Goal: Task Accomplishment & Management: Manage account settings

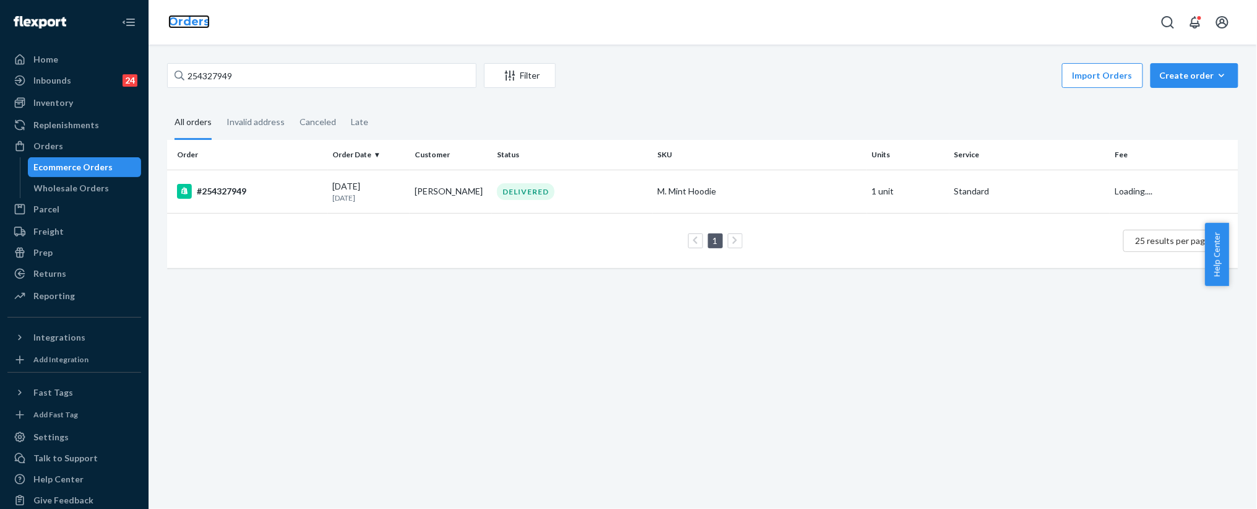
click at [196, 24] on link "Orders" at bounding box center [188, 22] width 41 height 14
click at [259, 77] on input "254327949" at bounding box center [322, 75] width 310 height 25
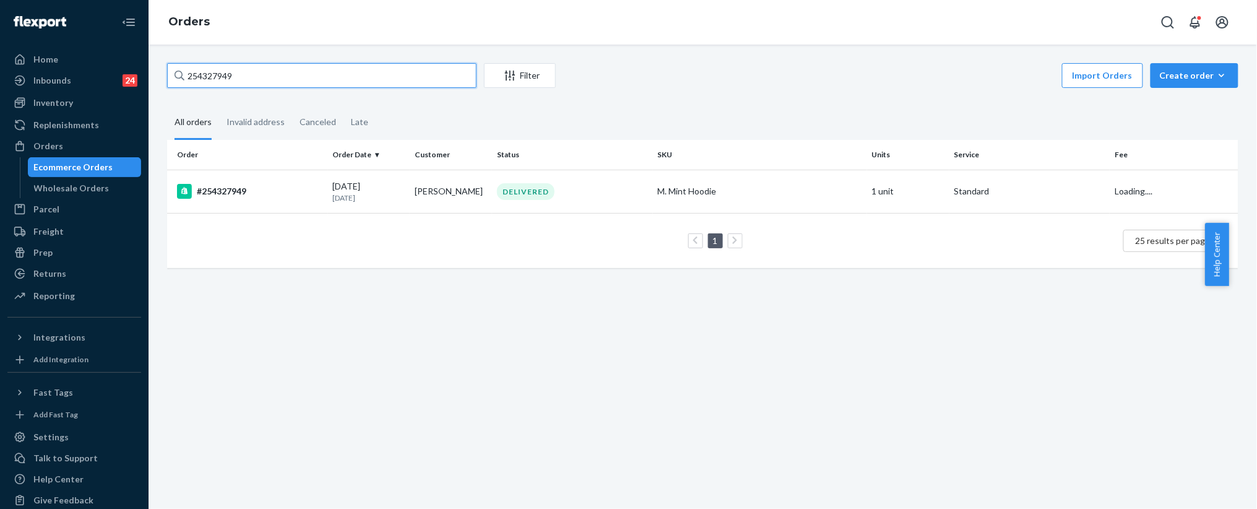
paste input "5166632"
drag, startPoint x: 259, startPoint y: 77, endPoint x: 285, endPoint y: 86, distance: 28.0
click at [262, 77] on input "255166632" at bounding box center [322, 75] width 310 height 25
type input "255166632"
click at [391, 193] on p "8 days ago" at bounding box center [369, 198] width 72 height 11
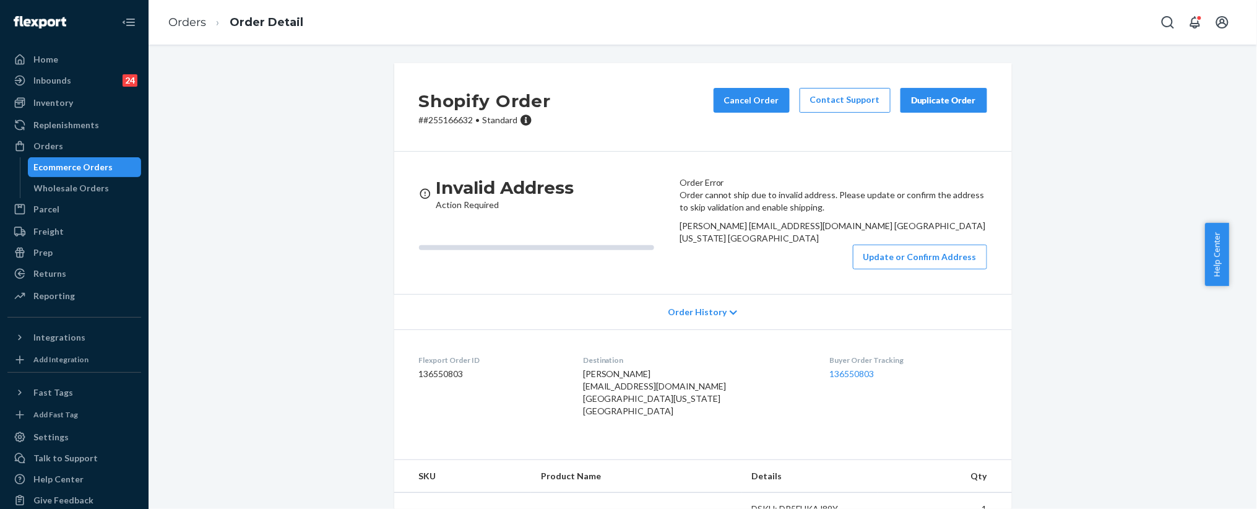
scroll to position [145, 0]
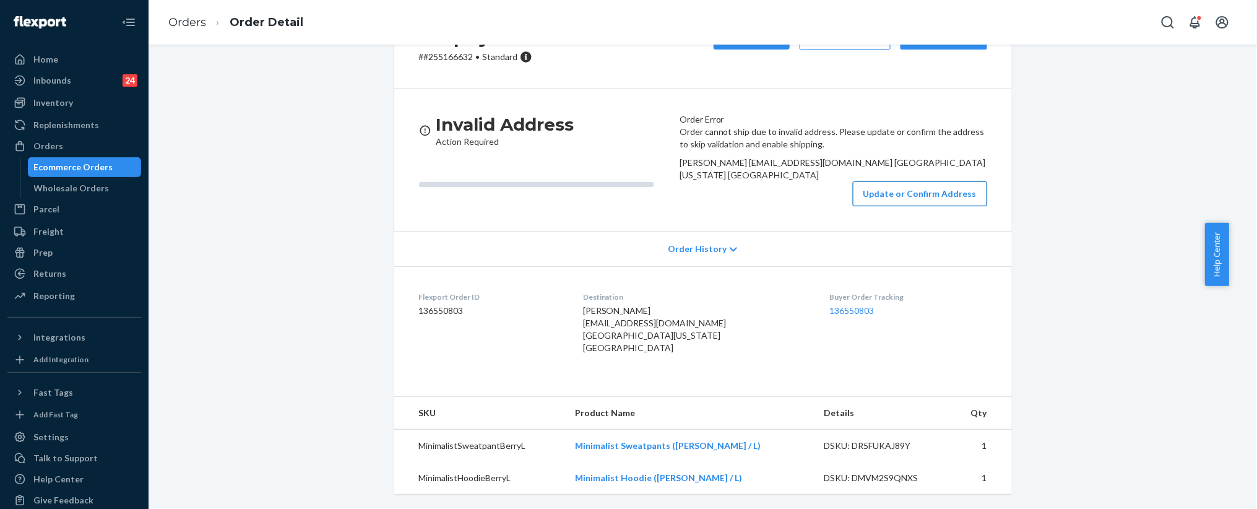
click at [853, 186] on button "Update or Confirm Address" at bounding box center [920, 193] width 134 height 25
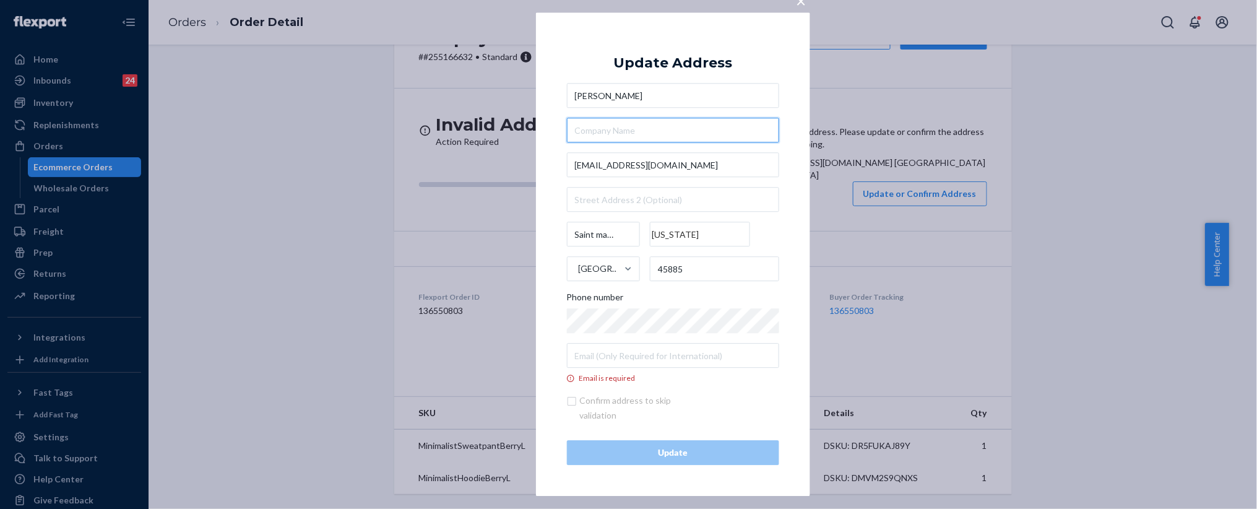
click at [616, 131] on input "text" at bounding box center [673, 130] width 212 height 25
click at [624, 189] on input "text" at bounding box center [673, 200] width 212 height 25
paste input "208 Parkway Dr, St Marys, OH 45885"
type input "208 Parkway Dr, St Marys, OH 45885"
click at [846, 239] on div "× Update Address Angel Ranly Acranly@mail.com 208 Parkway Dr, St Marys, OH 4588…" at bounding box center [628, 254] width 1257 height 509
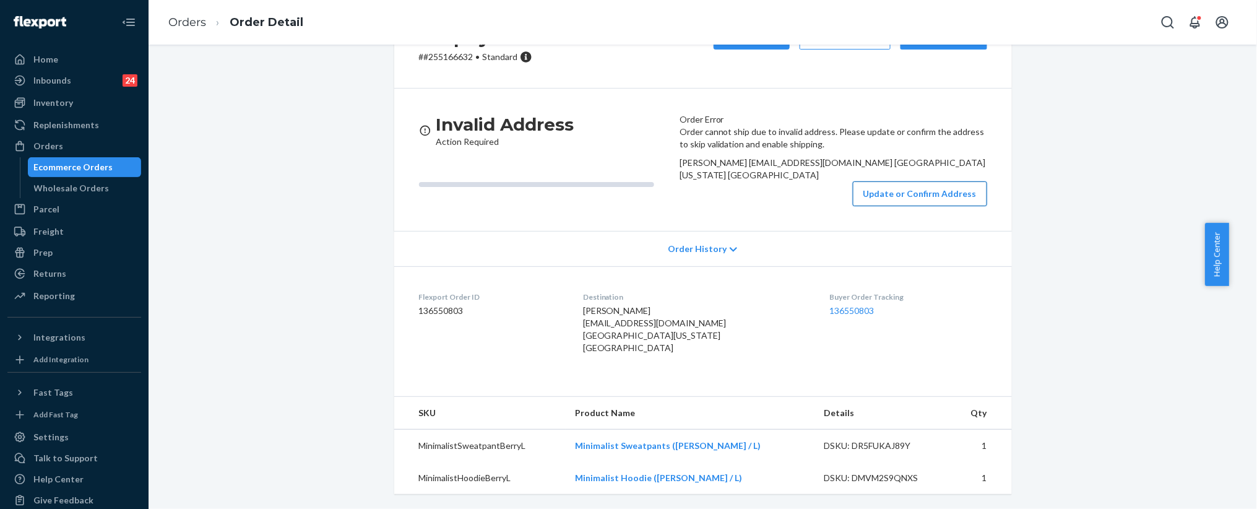
click at [887, 183] on button "Update or Confirm Address" at bounding box center [920, 193] width 134 height 25
click at [897, 184] on button "Update or Confirm Address" at bounding box center [920, 193] width 134 height 25
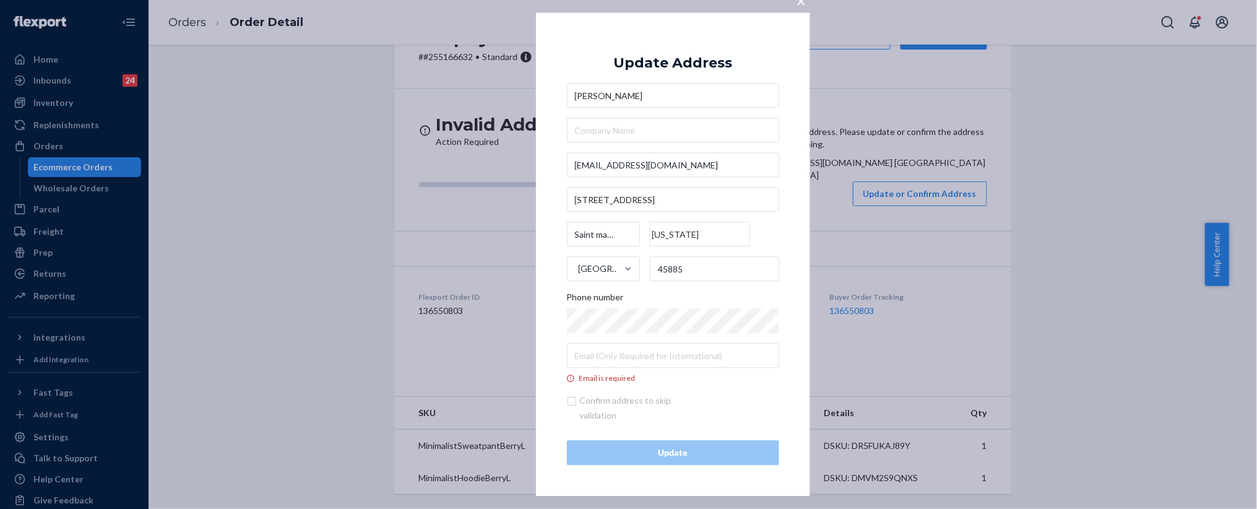
click at [913, 267] on div "× Update Address Angel Ranly Acranly@mail.com 208 Parkway Dr, St Marys, OH 4588…" at bounding box center [628, 254] width 1257 height 509
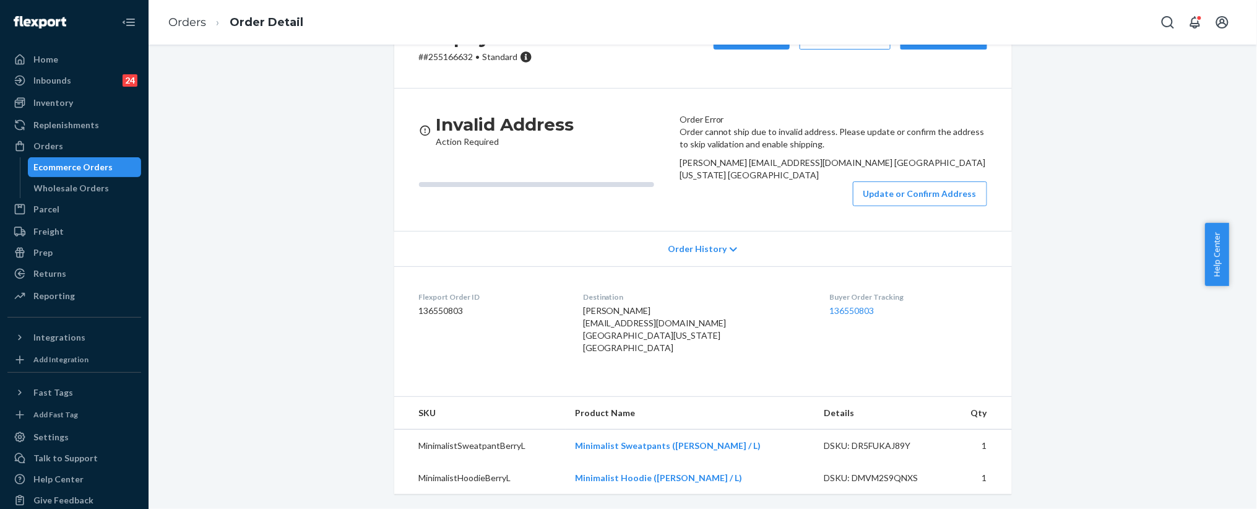
click at [888, 202] on div "Order cannot ship due to invalid address. Please update or confirm the address …" at bounding box center [834, 166] width 308 height 80
click at [888, 188] on button "Update or Confirm Address" at bounding box center [920, 193] width 134 height 25
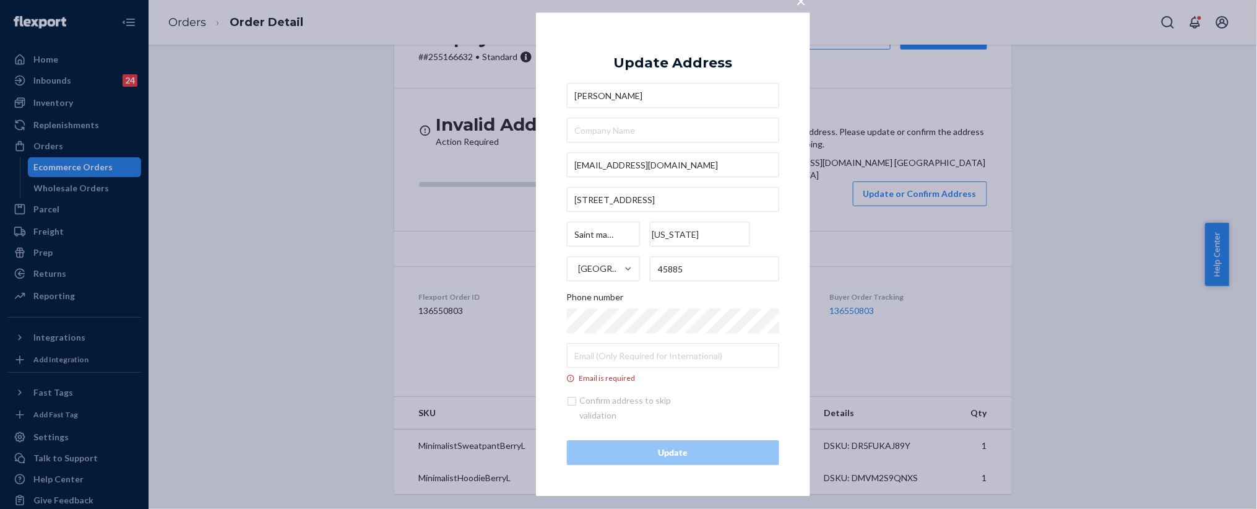
click at [645, 217] on div "Angel Ranly Acranly@mail.com 208 Parkway Dr, St Marys, OH 45885 Saint marys Ohi…" at bounding box center [673, 234] width 212 height 300
click at [647, 205] on input "208 Parkway Dr, St Marys, OH 45885" at bounding box center [673, 200] width 212 height 25
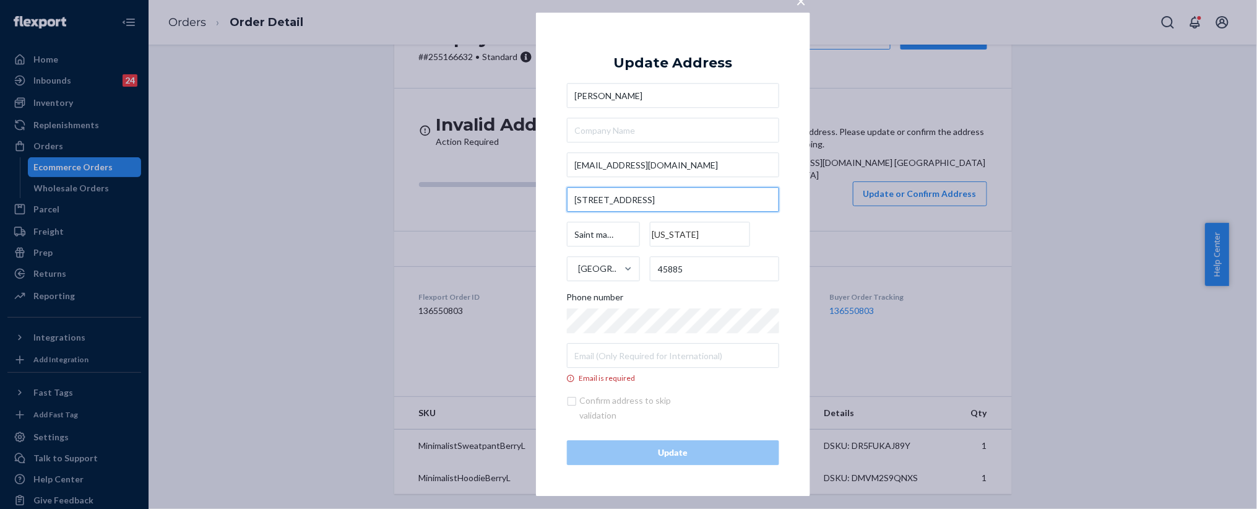
paste input "208 Parkway Dr, St Marys, OH 45885"
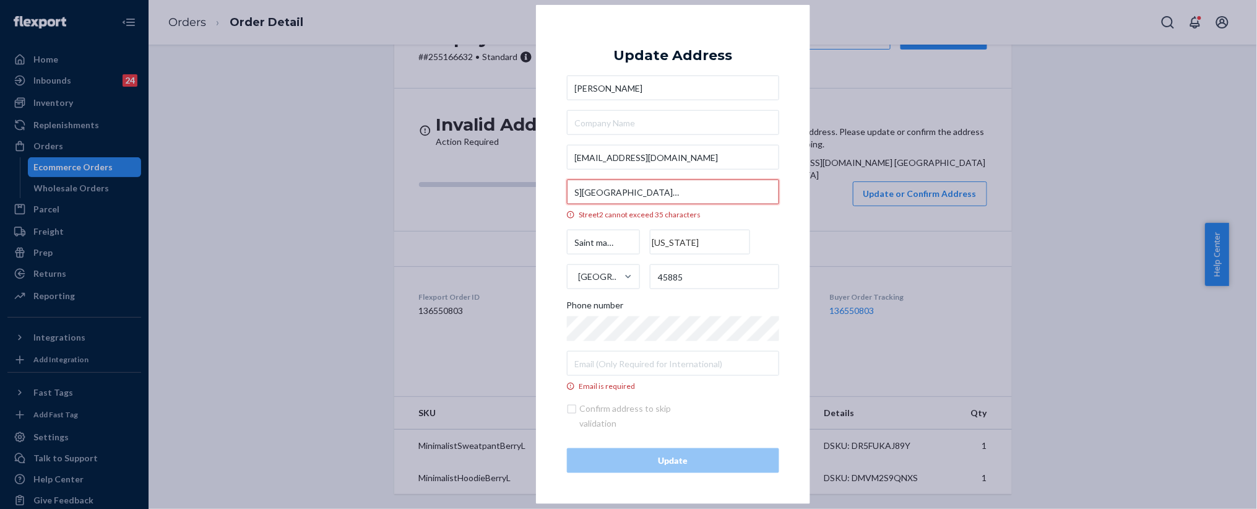
type input "208 Parkway Dr, St Marys, OH 45885208 Parkway Dr, St Marys, OH 45885"
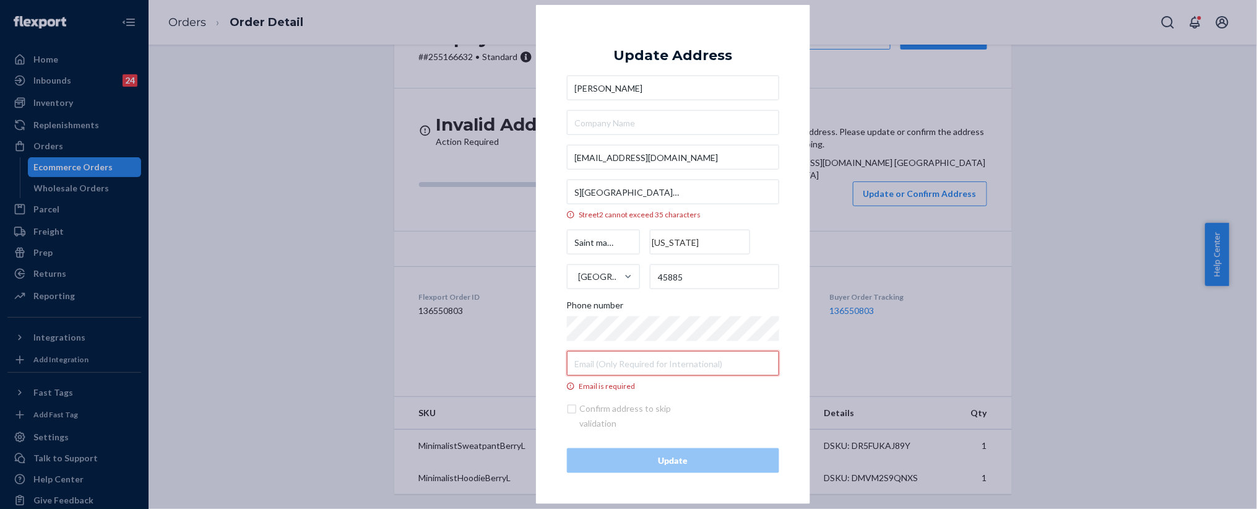
click at [662, 363] on input "Email is required" at bounding box center [673, 363] width 212 height 25
click at [643, 354] on input "Email is required" at bounding box center [673, 363] width 212 height 25
paste input "acranly@gmail.com"
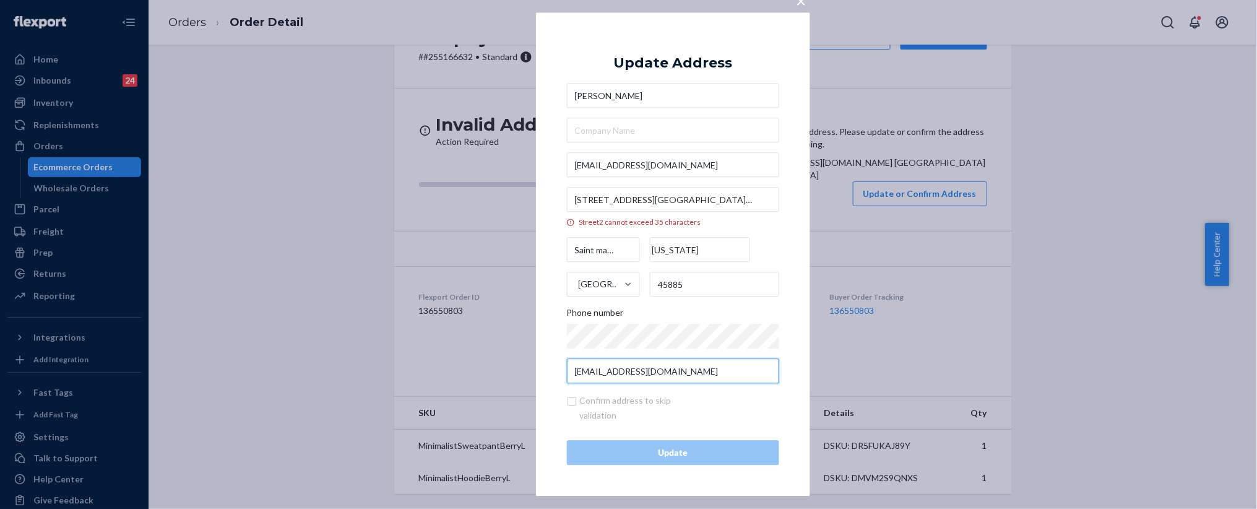
click at [692, 371] on input "acranly@gmail.com" at bounding box center [673, 371] width 212 height 25
type input "acranly@gmail.com"
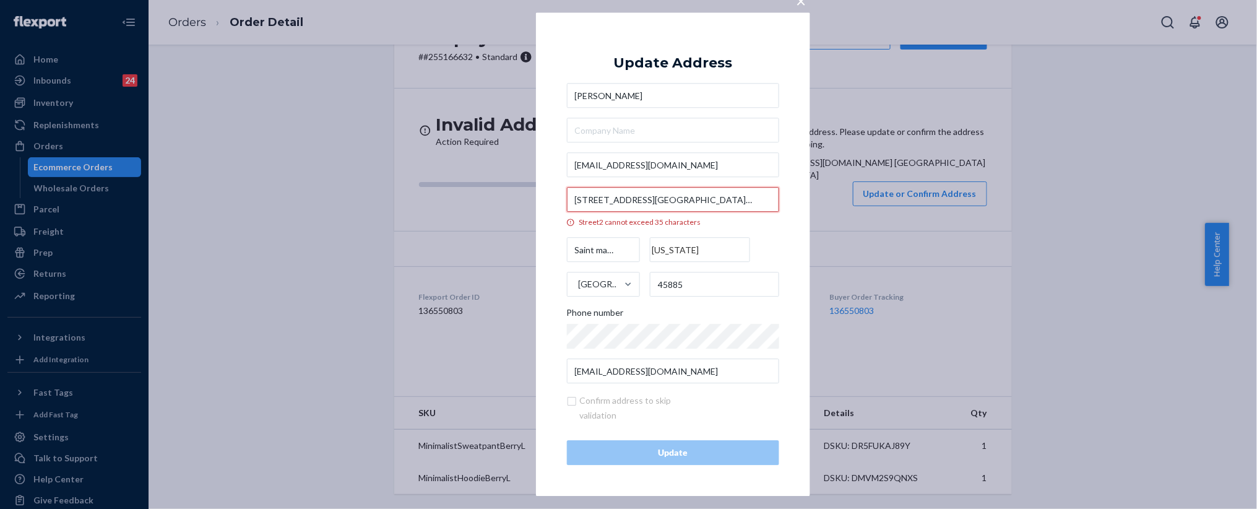
click at [671, 199] on input "208 Parkway Dr, St Marys, OH 45885208 Parkway Dr, St Marys, OH 45885" at bounding box center [673, 200] width 212 height 25
click at [671, 198] on input "208 Parkway Dr, St Marys, OH 45885208 Parkway Dr, St Marys, OH 45885" at bounding box center [673, 200] width 212 height 25
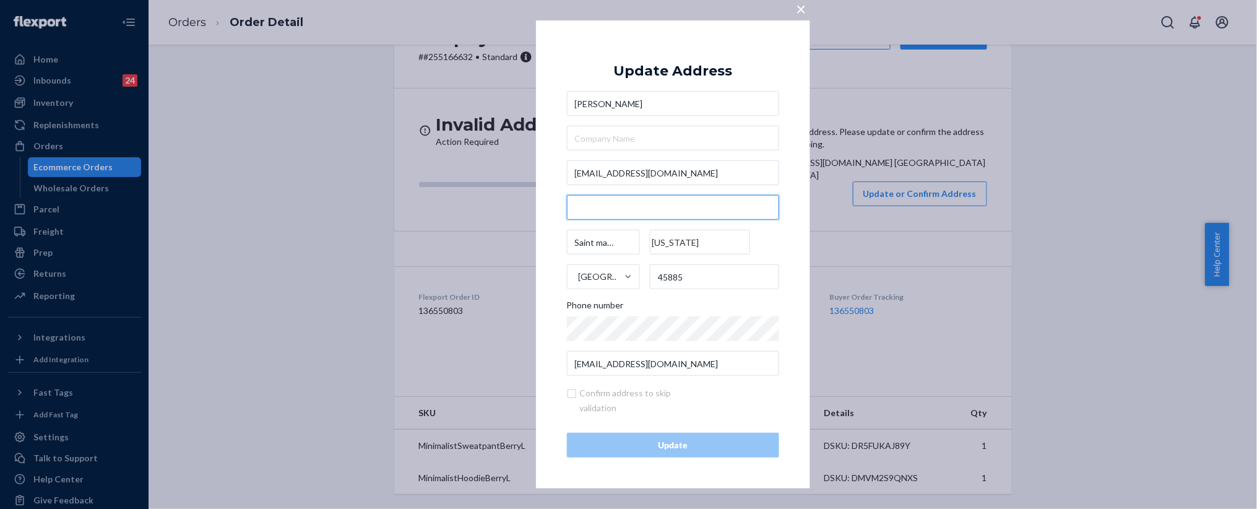
paste input "acranly@gmail.com"
type input "acranly@gmail.com"
paste input "208 Parkway Dr,"
type input "208 Parkway Dr,"
click at [795, 14] on button "×" at bounding box center [801, 7] width 17 height 22
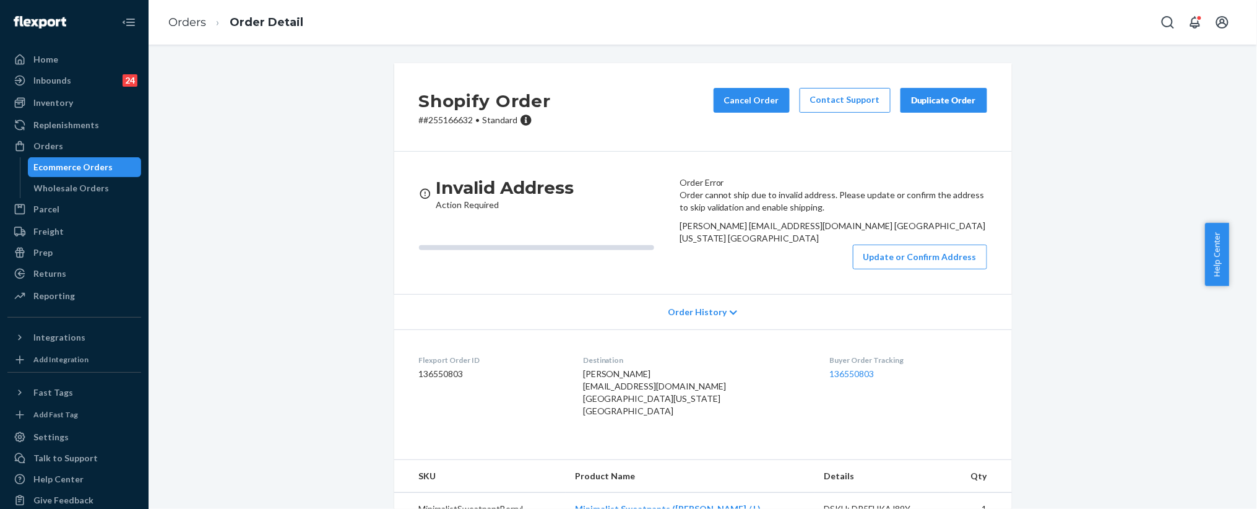
click at [905, 269] on div "Order cannot ship due to invalid address. Please update or confirm the address …" at bounding box center [834, 229] width 308 height 80
click at [907, 269] on button "Update or Confirm Address" at bounding box center [920, 257] width 134 height 25
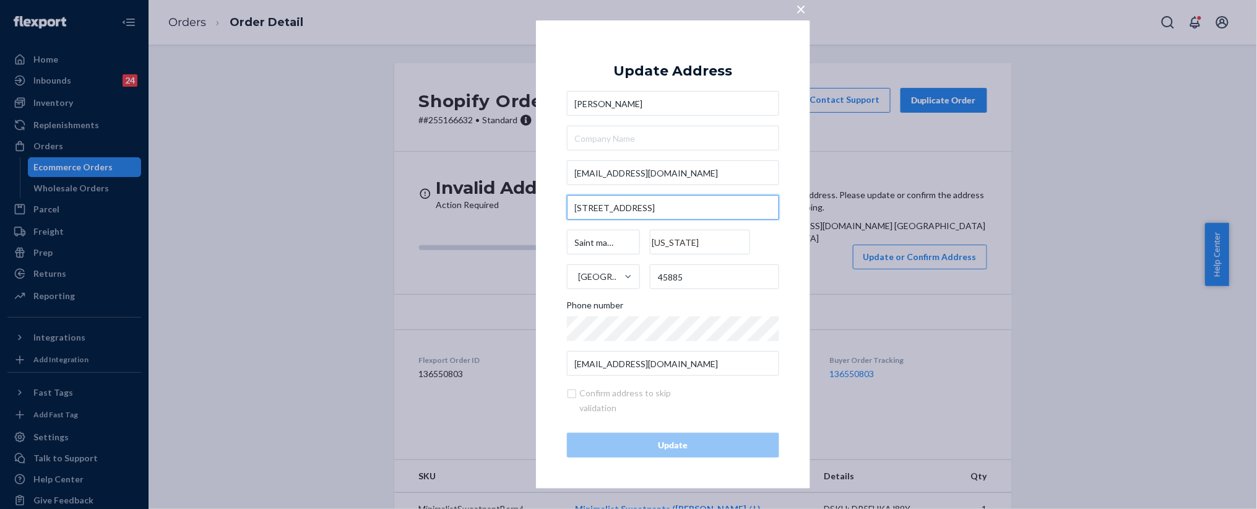
click at [624, 205] on input "208 Parkway Dr," at bounding box center [673, 207] width 212 height 25
click at [641, 366] on input "acranly@gmail.com" at bounding box center [673, 363] width 212 height 25
click at [649, 141] on input "text" at bounding box center [673, 138] width 212 height 25
paste input "208 Parkway Dr, St Marys, OH 45885"
type input "208 Parkway Dr, St Marys, OH 45885"
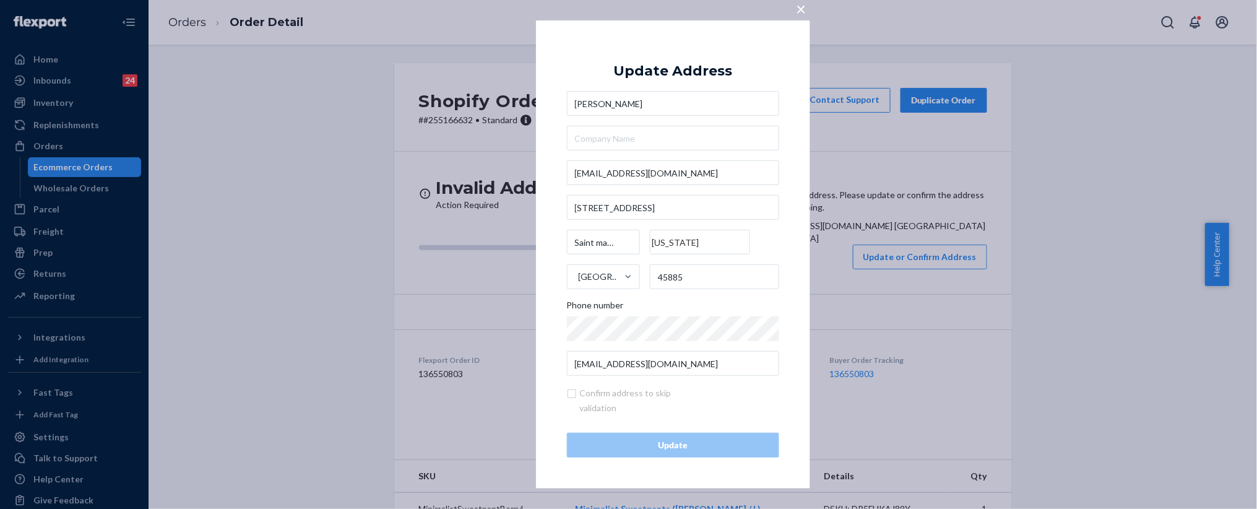
click at [795, 6] on button "×" at bounding box center [801, 7] width 17 height 22
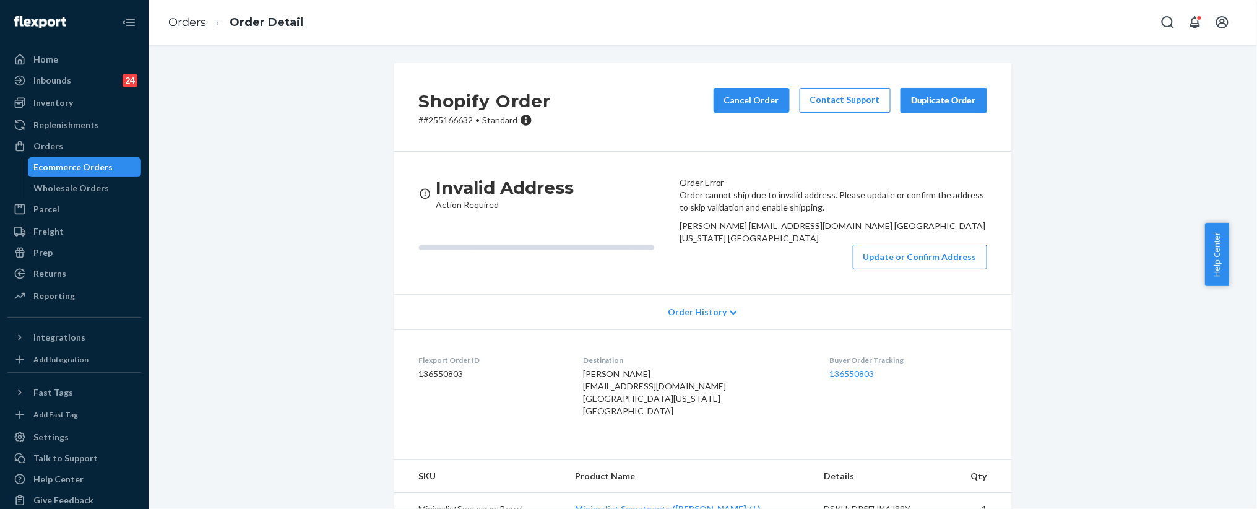
click at [804, 12] on div "Orders Order Detail" at bounding box center [703, 22] width 1109 height 45
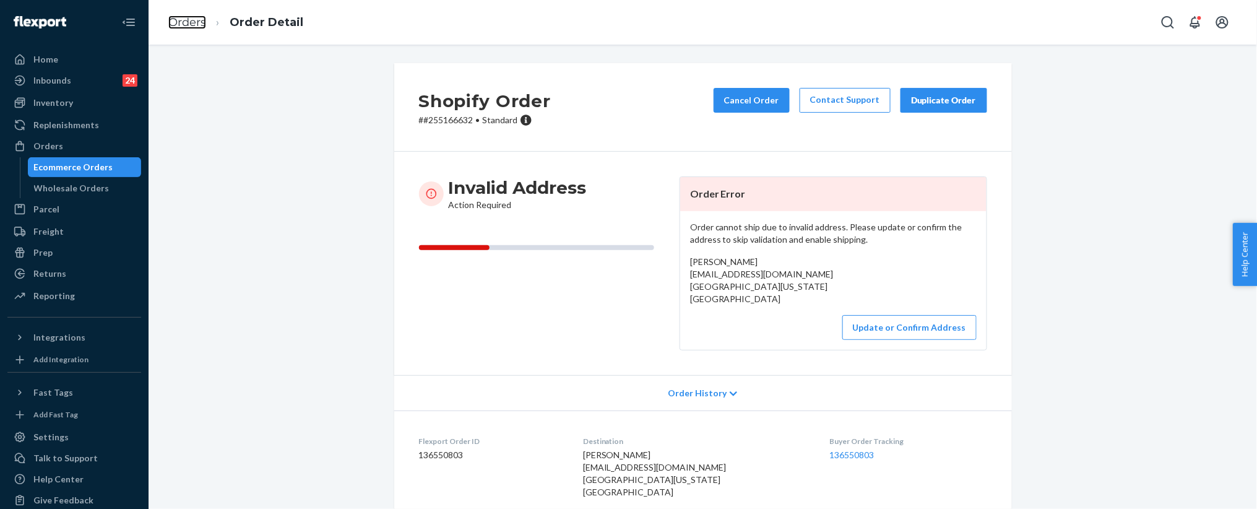
click at [205, 17] on link "Orders" at bounding box center [187, 22] width 38 height 14
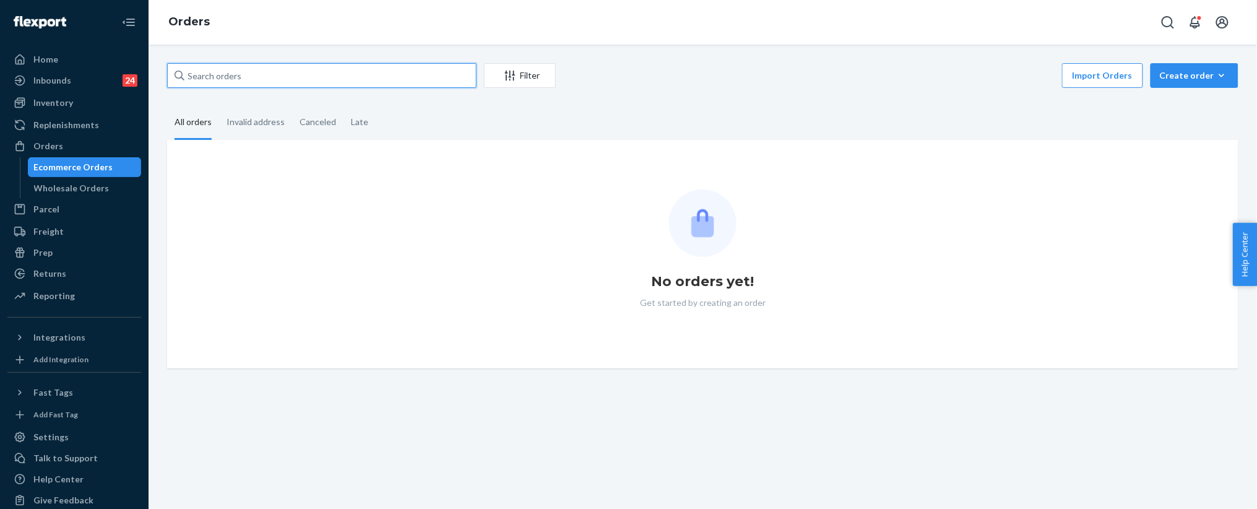
click at [287, 71] on input "text" at bounding box center [322, 75] width 310 height 25
paste input "255294924"
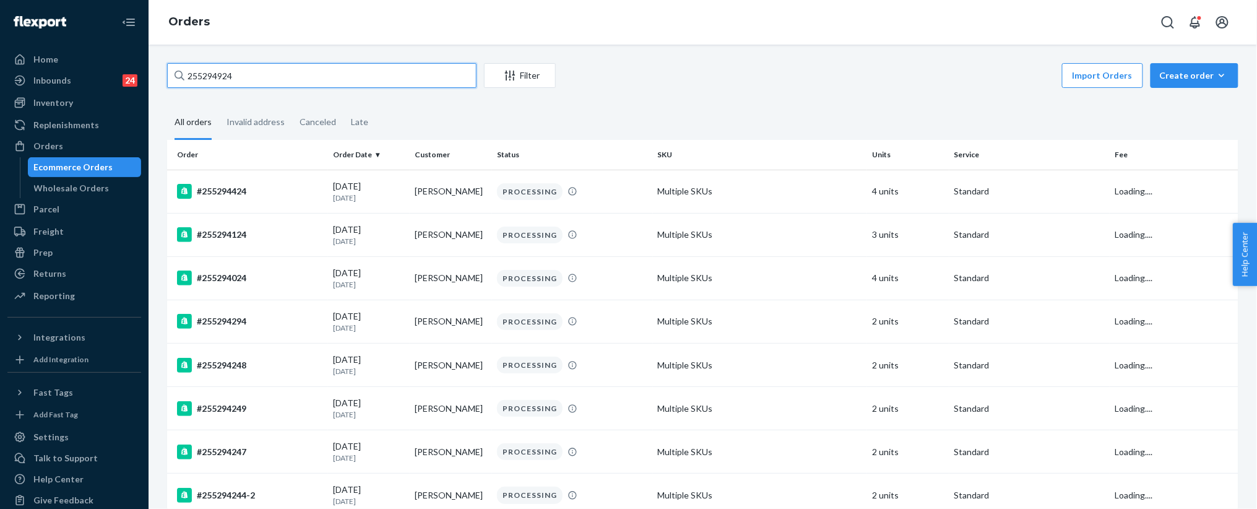
type input "255294924"
